Goal: Task Accomplishment & Management: Complete application form

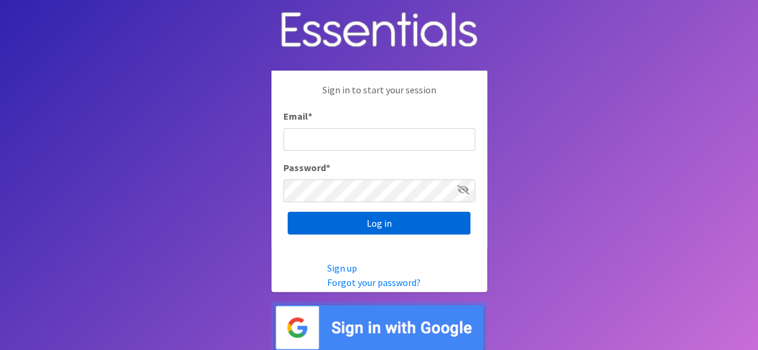
type input "[EMAIL_ADDRESS][DOMAIN_NAME]"
click at [446, 224] on input "Log in" at bounding box center [378, 223] width 183 height 23
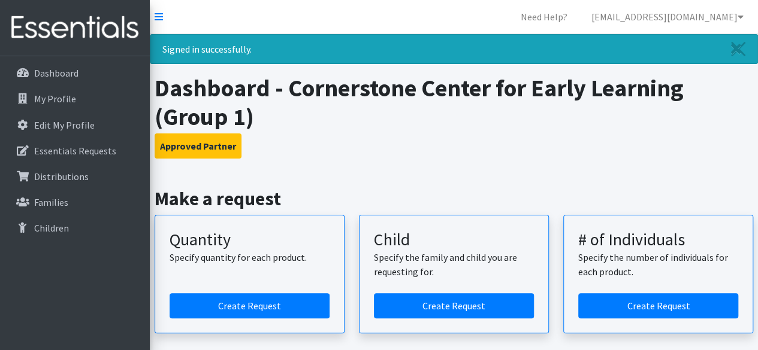
scroll to position [120, 0]
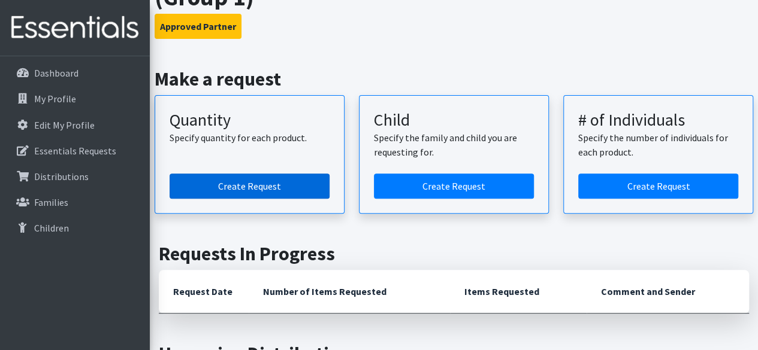
click at [249, 184] on link "Create Request" at bounding box center [250, 186] width 160 height 25
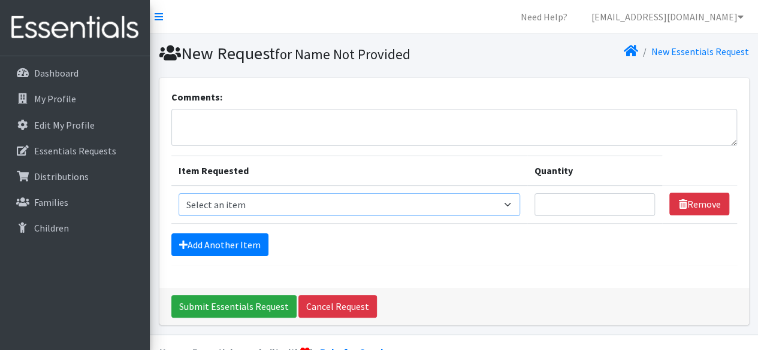
click at [283, 204] on select "Select an item Size 0/Newborn Size 1 Size 2 Size 3 Size 4 Size 5 Size 6 Size 7 …" at bounding box center [348, 204] width 341 height 23
select select "1090"
click at [178, 193] on select "Select an item Size 0/Newborn Size 1 Size 2 Size 3 Size 4 Size 5 Size 6 Size 7 …" at bounding box center [348, 204] width 341 height 23
click at [561, 193] on input "Quantity" at bounding box center [594, 204] width 121 height 23
type input "100"
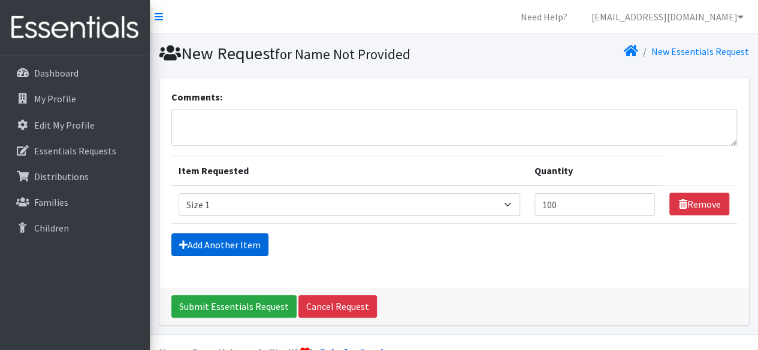
click at [255, 245] on link "Add Another Item" at bounding box center [219, 245] width 97 height 23
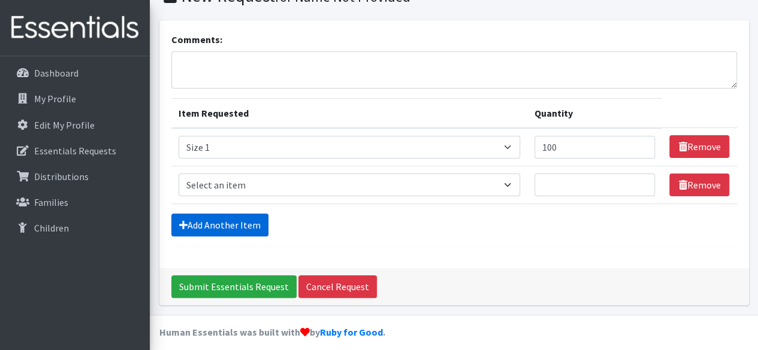
scroll to position [65, 0]
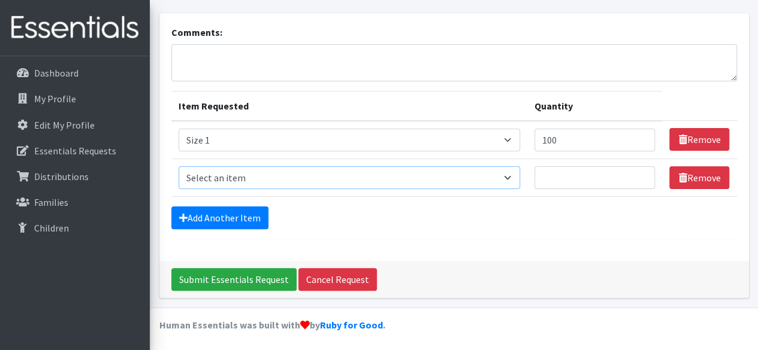
click at [244, 175] on select "Select an item Size 0/Newborn Size 1 Size 2 Size 3 Size 4 Size 5 Size 6 Size 7 …" at bounding box center [348, 178] width 341 height 23
select select "1094"
click at [178, 167] on select "Select an item Size 0/Newborn Size 1 Size 2 Size 3 Size 4 Size 5 Size 6 Size 7 …" at bounding box center [348, 178] width 341 height 23
click at [553, 172] on input "Quantity" at bounding box center [594, 178] width 121 height 23
type input "100"
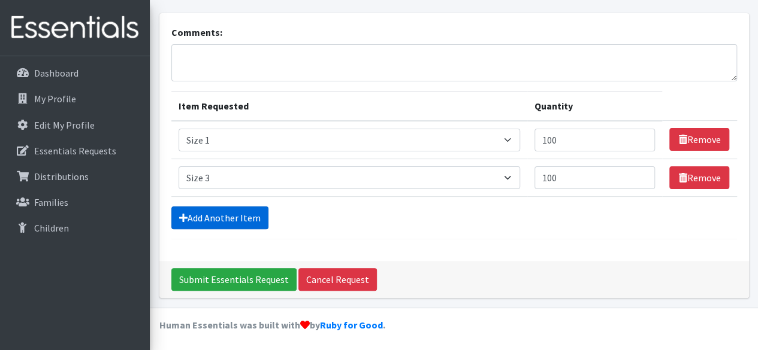
click at [226, 216] on link "Add Another Item" at bounding box center [219, 218] width 97 height 23
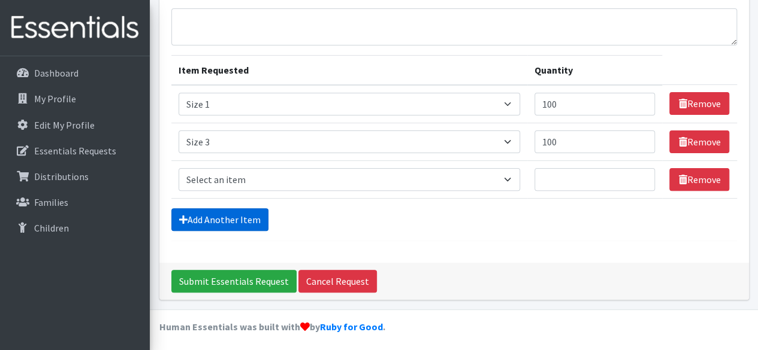
scroll to position [102, 0]
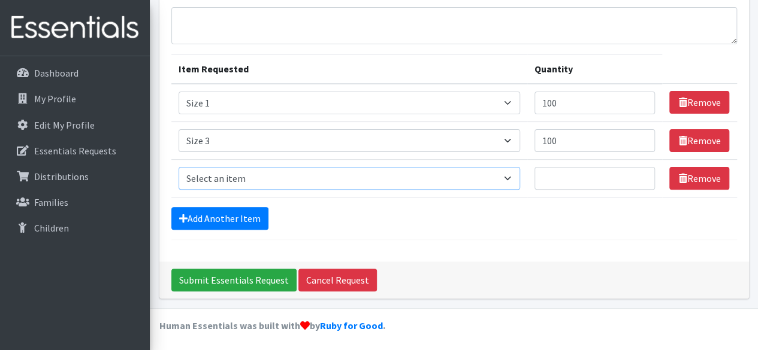
click at [238, 172] on select "Select an item Size 0/Newborn Size 1 Size 2 Size 3 Size 4 Size 5 Size 6 Size 7 …" at bounding box center [348, 178] width 341 height 23
select select "1097"
click at [178, 167] on select "Select an item Size 0/Newborn Size 1 Size 2 Size 3 Size 4 Size 5 Size 6 Size 7 …" at bounding box center [348, 178] width 341 height 23
click at [549, 177] on input "Quantity" at bounding box center [594, 178] width 121 height 23
type input "500"
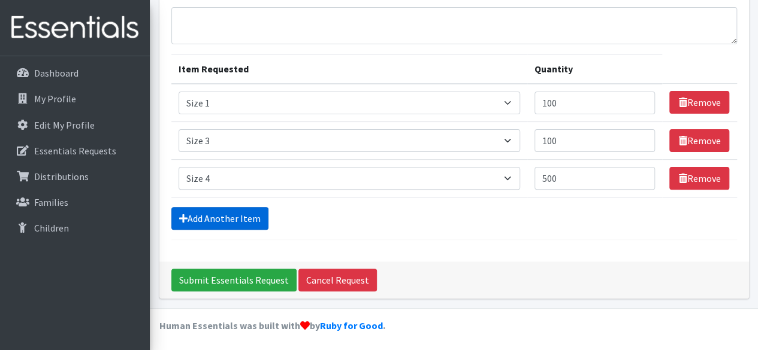
click at [224, 220] on link "Add Another Item" at bounding box center [219, 218] width 97 height 23
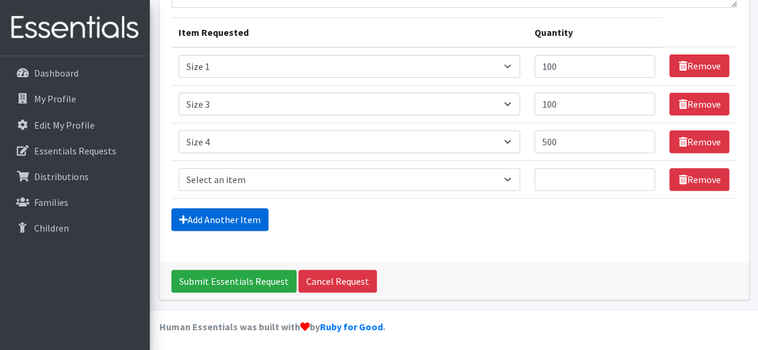
scroll to position [140, 0]
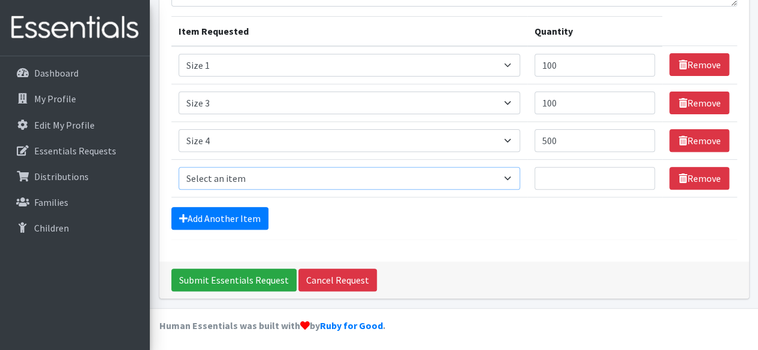
click at [236, 177] on select "Select an item Size 0/Newborn Size 1 Size 2 Size 3 Size 4 Size 5 Size 6 Size 7 …" at bounding box center [348, 178] width 341 height 23
select select "1098"
click at [178, 167] on select "Select an item Size 0/Newborn Size 1 Size 2 Size 3 Size 4 Size 5 Size 6 Size 7 …" at bounding box center [348, 178] width 341 height 23
click at [557, 183] on input "Quantity" at bounding box center [594, 178] width 121 height 23
type input "500"
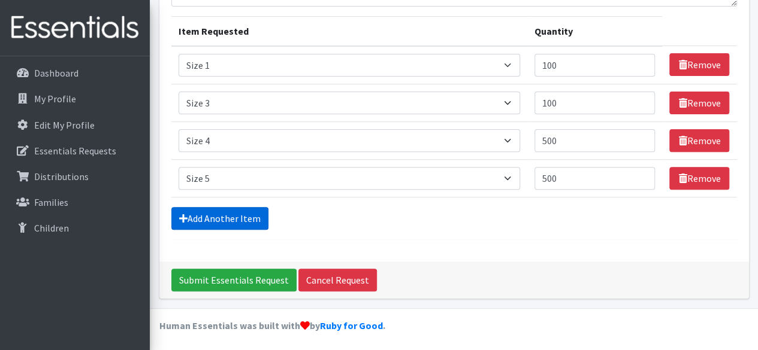
click at [229, 222] on link "Add Another Item" at bounding box center [219, 218] width 97 height 23
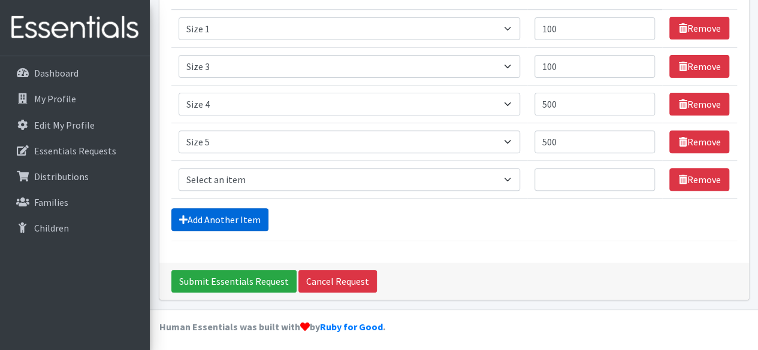
scroll to position [177, 0]
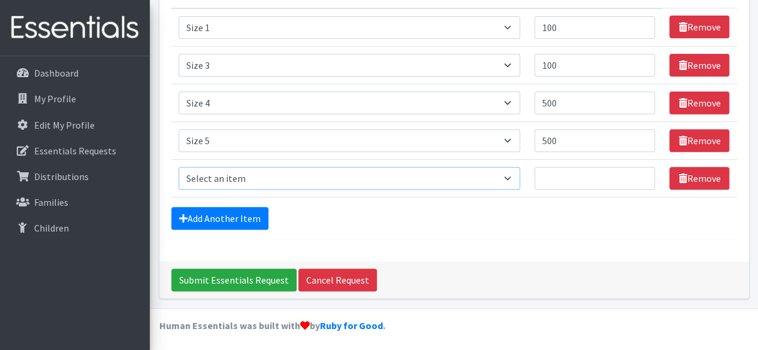
click at [251, 173] on select "Select an item Size 0/Newborn Size 1 Size 2 Size 3 Size 4 Size 5 Size 6 Size 7 …" at bounding box center [348, 178] width 341 height 23
select select "1100"
click at [178, 167] on select "Select an item Size 0/Newborn Size 1 Size 2 Size 3 Size 4 Size 5 Size 6 Size 7 …" at bounding box center [348, 178] width 341 height 23
click at [562, 177] on input "Quantity" at bounding box center [594, 178] width 121 height 23
type input "500"
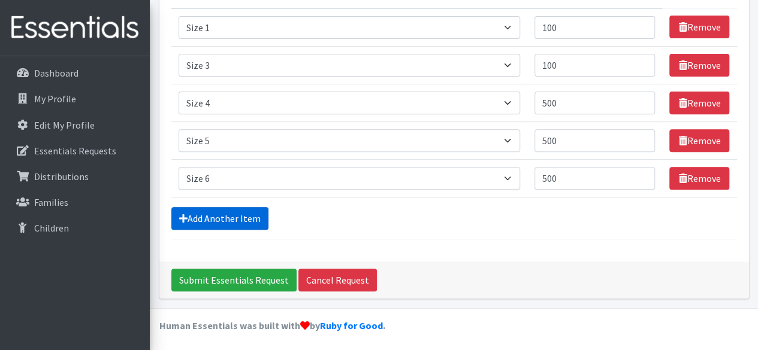
click at [218, 219] on link "Add Another Item" at bounding box center [219, 218] width 97 height 23
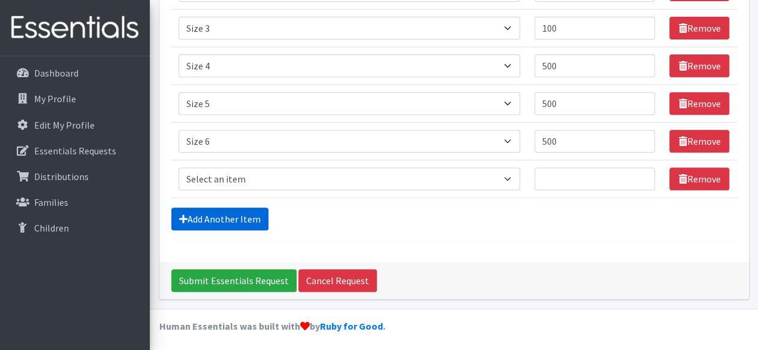
click at [218, 219] on link "Add Another Item" at bounding box center [219, 219] width 97 height 23
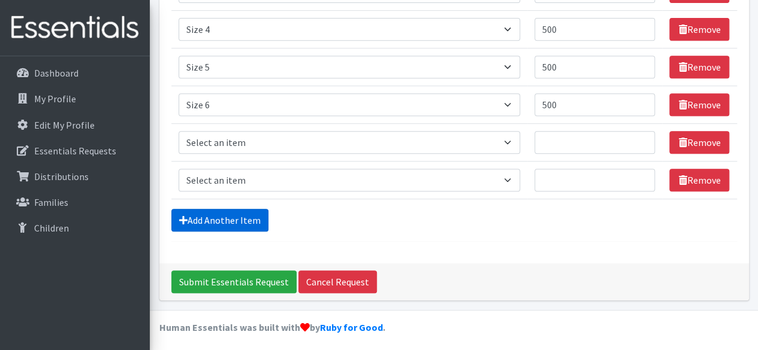
scroll to position [252, 0]
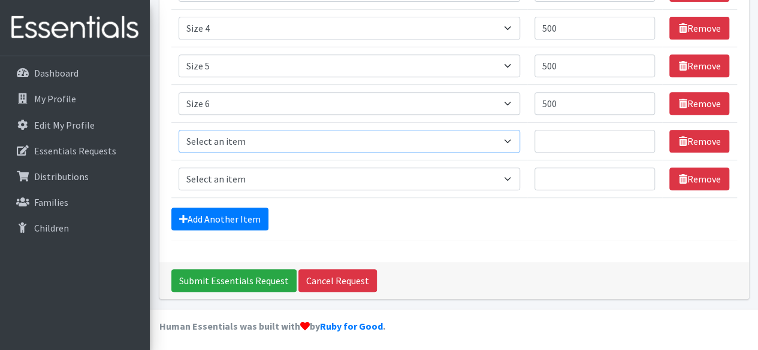
click at [248, 141] on select "Select an item Size 0/Newborn Size 1 Size 2 Size 3 Size 4 Size 5 Size 6 Size 7 …" at bounding box center [348, 141] width 341 height 23
select select "1093"
click at [178, 130] on select "Select an item Size 0/Newborn Size 1 Size 2 Size 3 Size 4 Size 5 Size 6 Size 7 …" at bounding box center [348, 141] width 341 height 23
click at [554, 144] on input "Quantity" at bounding box center [594, 141] width 121 height 23
type input "100"
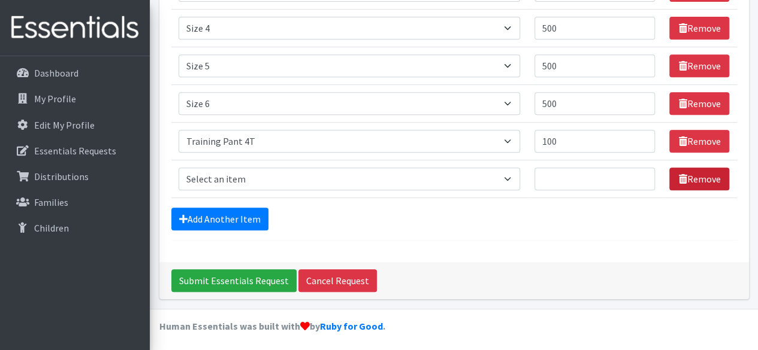
click at [719, 178] on link "Remove" at bounding box center [699, 179] width 60 height 23
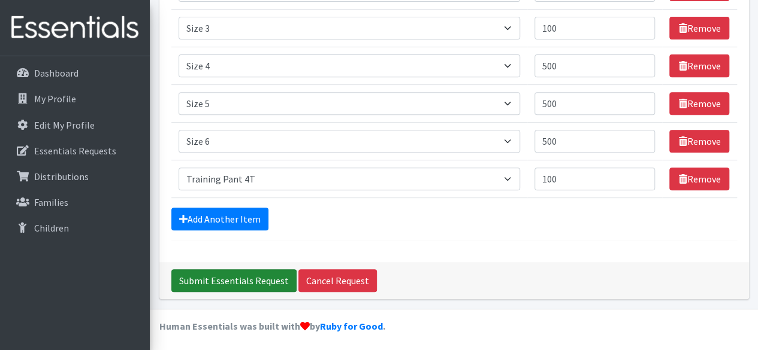
click at [259, 283] on input "Submit Essentials Request" at bounding box center [233, 281] width 125 height 23
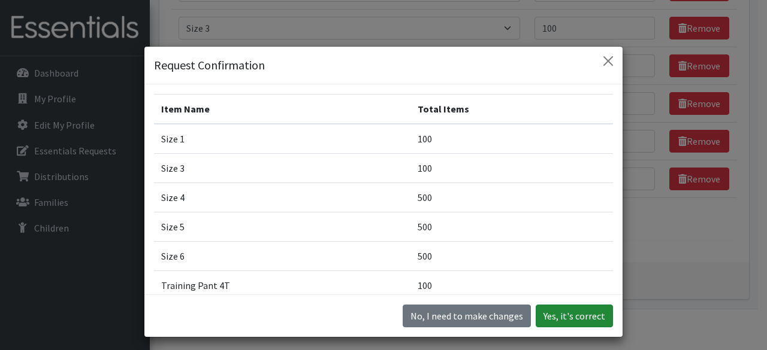
click at [549, 319] on button "Yes, it's correct" at bounding box center [573, 316] width 77 height 23
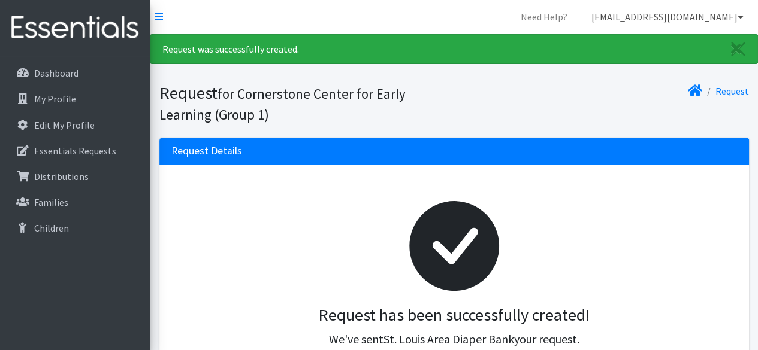
click at [728, 16] on link "[EMAIL_ADDRESS][DOMAIN_NAME]" at bounding box center [667, 17] width 171 height 24
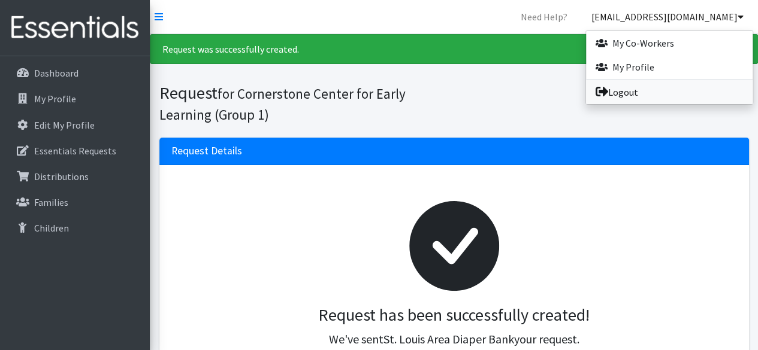
click at [650, 95] on link "Logout" at bounding box center [669, 92] width 167 height 24
